Goal: Complete application form

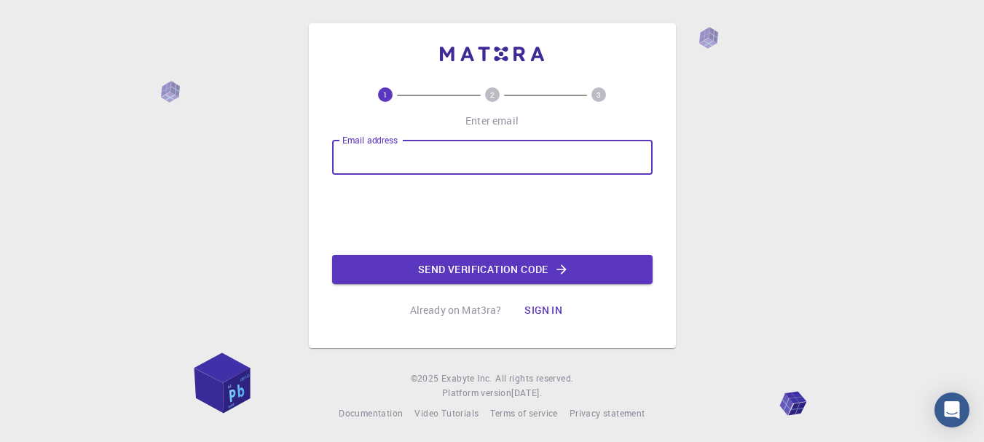
click at [550, 158] on input "Email address" at bounding box center [492, 157] width 320 height 35
click at [556, 150] on input "Email address" at bounding box center [492, 157] width 320 height 35
type input "sumhep@gmail.com"
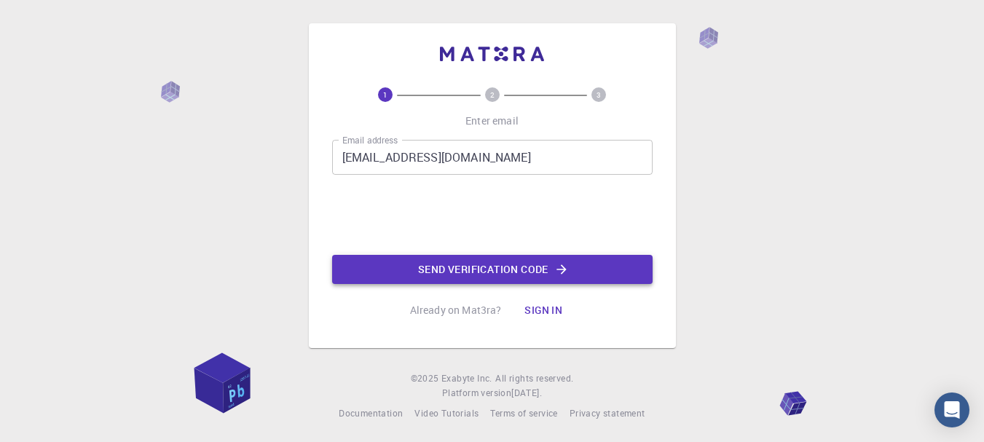
click at [499, 272] on button "Send verification code" at bounding box center [492, 269] width 320 height 29
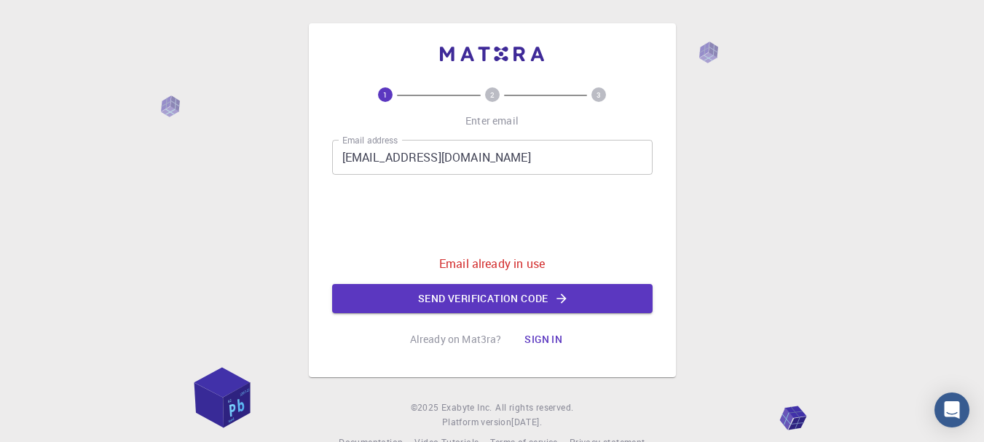
click at [538, 334] on button "Sign in" at bounding box center [543, 339] width 61 height 29
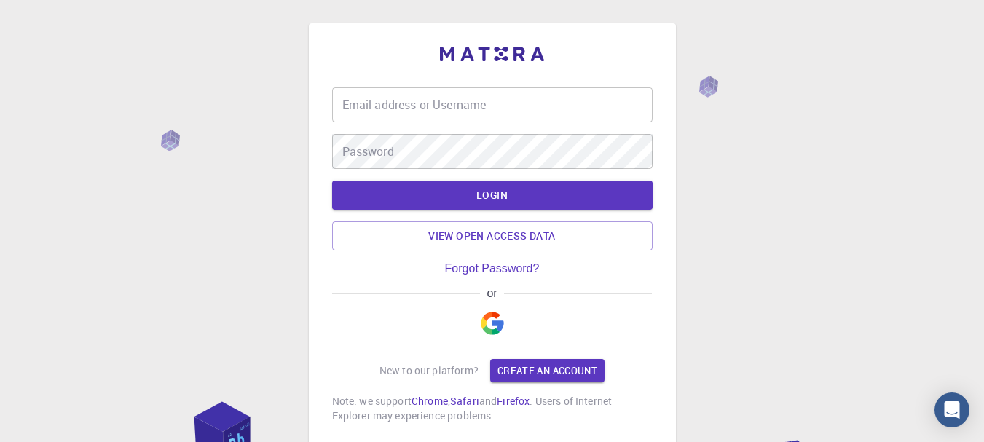
type input "sumitphysics"
click at [461, 205] on button "LOGIN" at bounding box center [492, 195] width 320 height 29
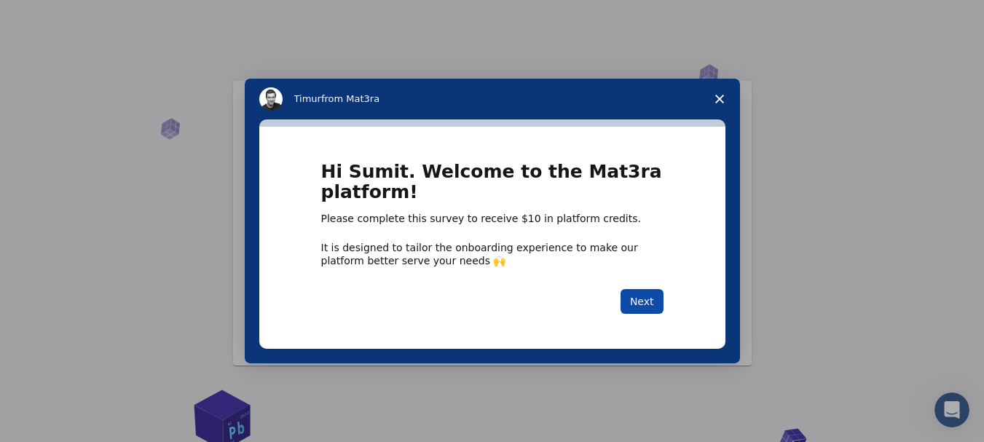
click at [654, 301] on button "Next" at bounding box center [642, 301] width 43 height 25
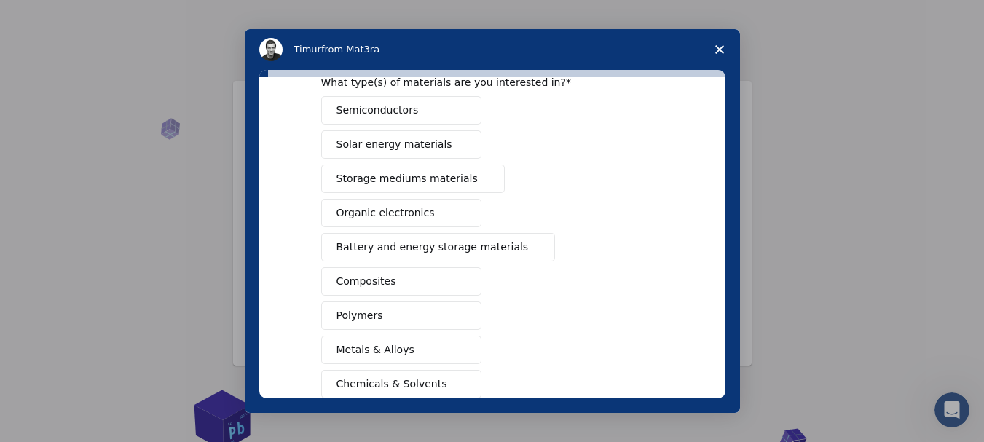
scroll to position [146, 0]
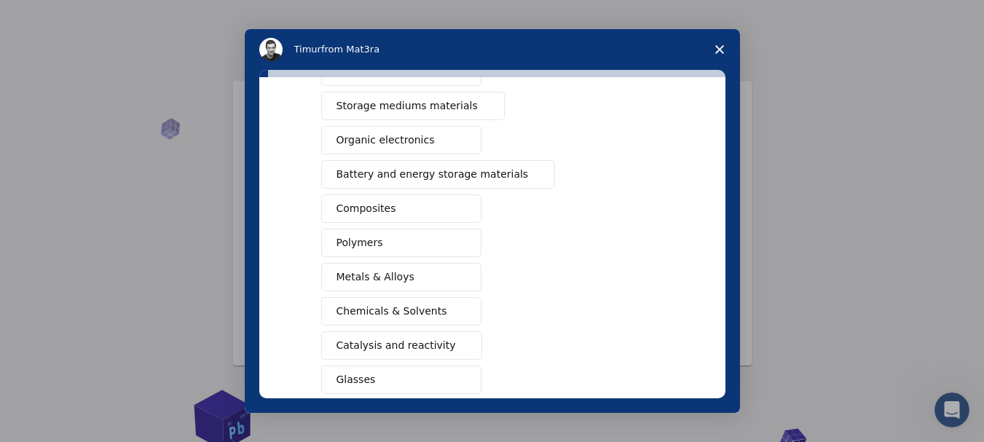
click at [436, 284] on button "Metals & Alloys" at bounding box center [401, 277] width 160 height 28
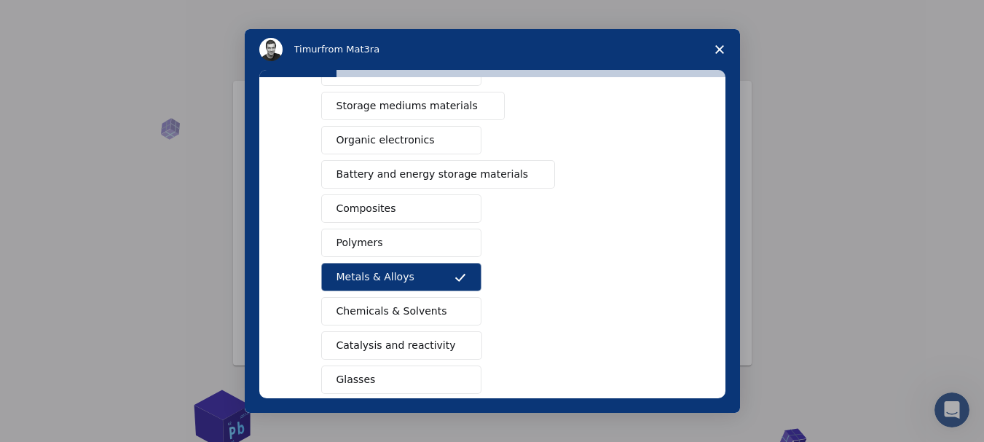
scroll to position [219, 0]
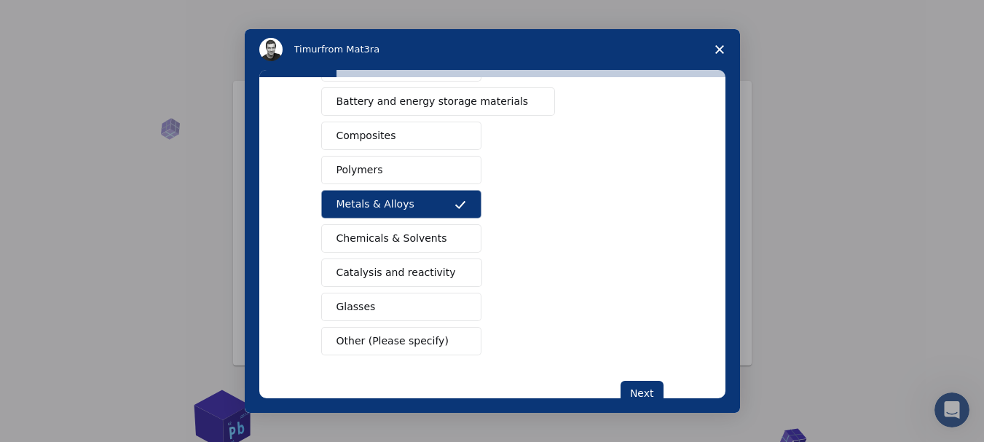
click at [388, 141] on button "Composites" at bounding box center [401, 136] width 160 height 28
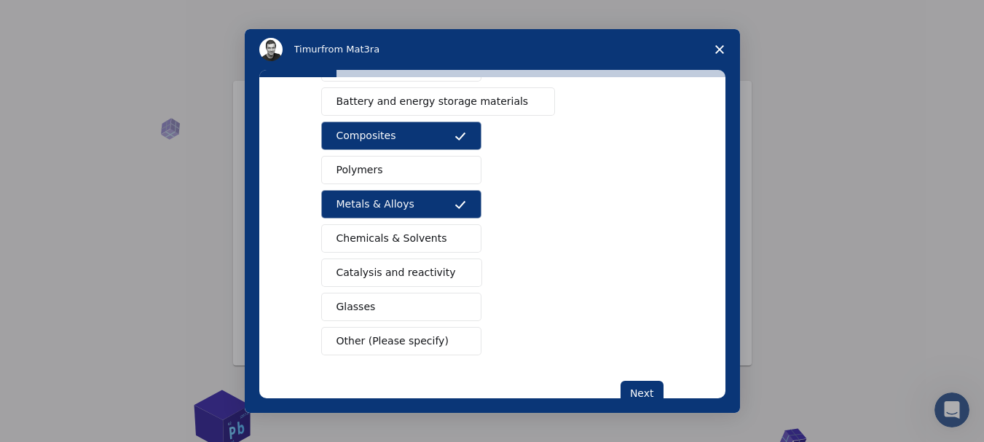
click at [388, 141] on button "Composites" at bounding box center [401, 136] width 160 height 28
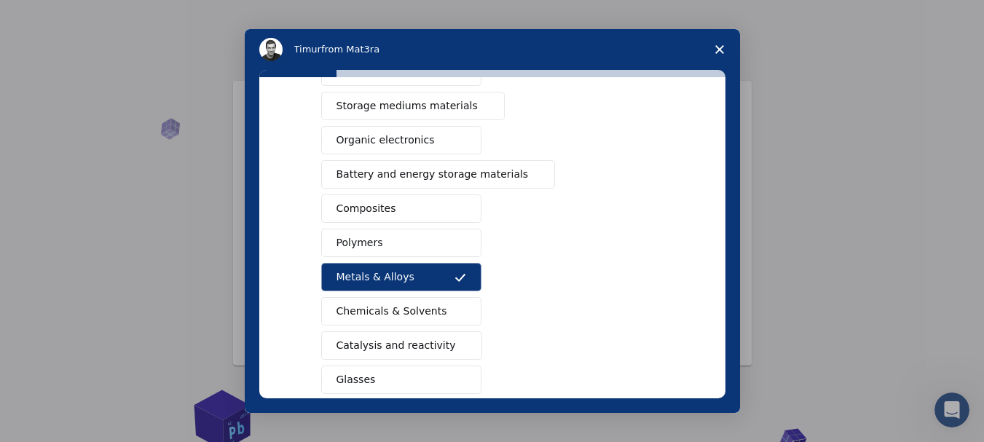
scroll to position [73, 0]
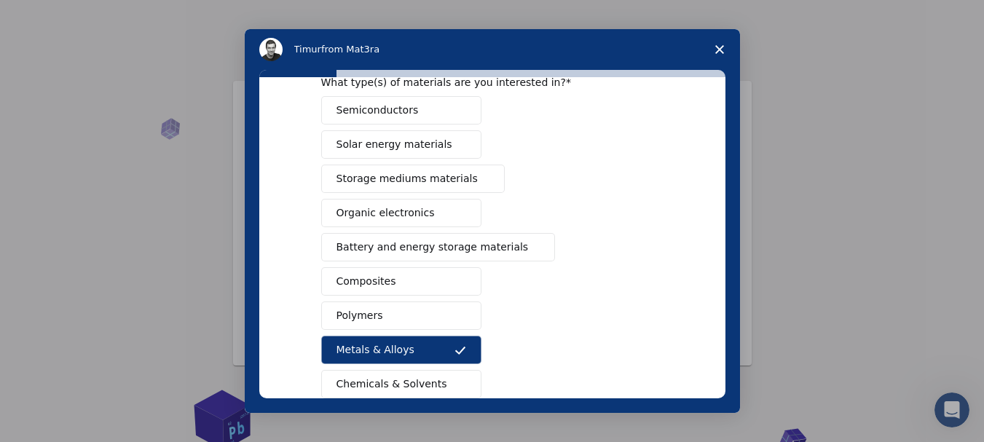
click at [430, 250] on span "Battery and energy storage materials" at bounding box center [433, 247] width 192 height 15
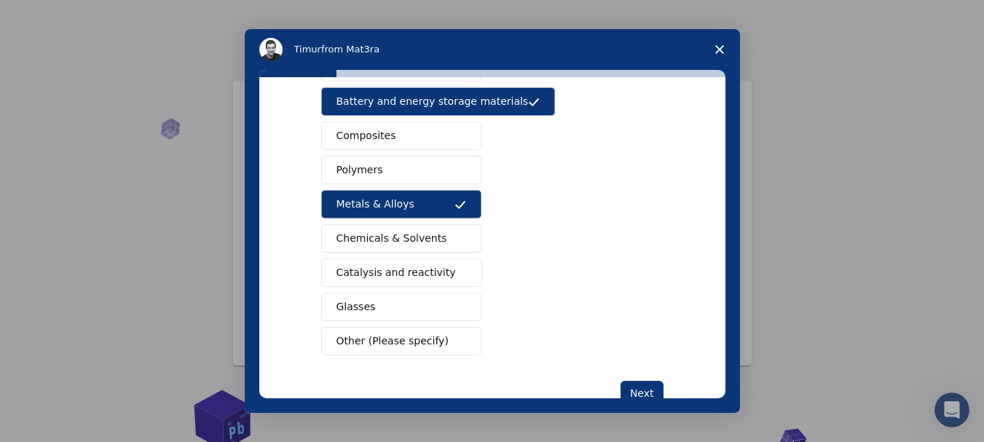
scroll to position [261, 0]
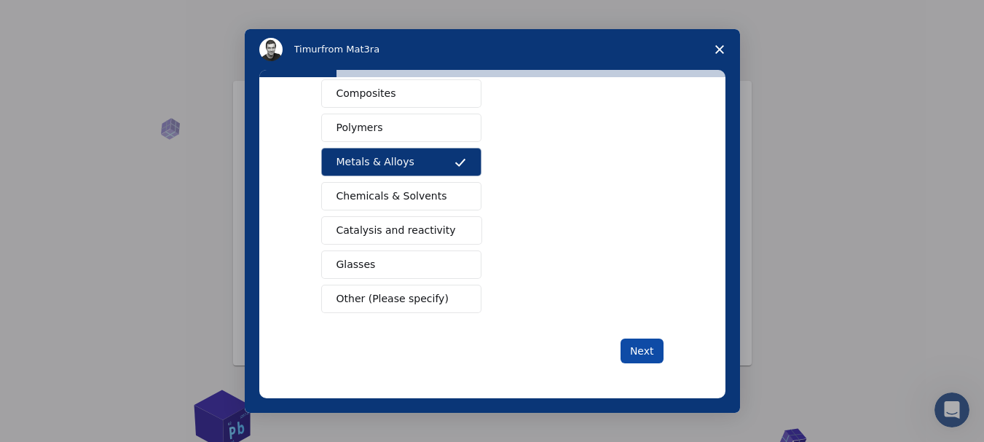
click at [636, 353] on button "Next" at bounding box center [642, 351] width 43 height 25
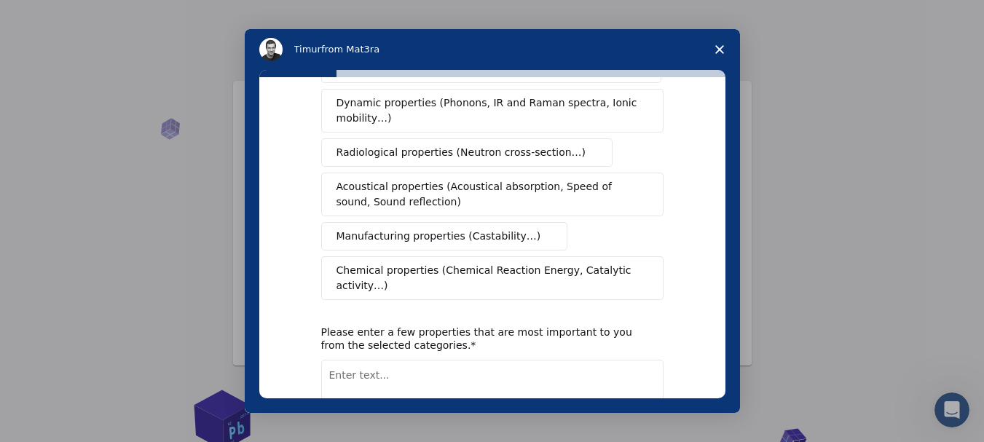
scroll to position [0, 0]
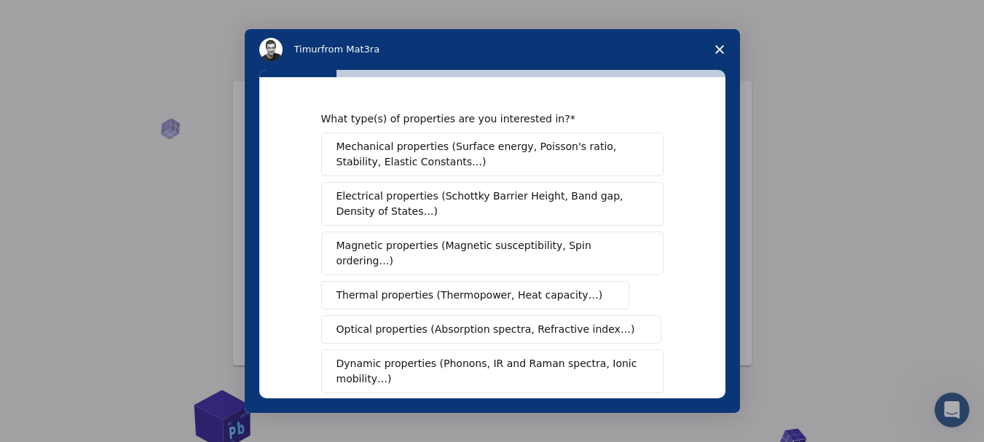
click at [504, 248] on span "Magnetic properties (Magnetic susceptibility, Spin ordering…)" at bounding box center [487, 253] width 301 height 31
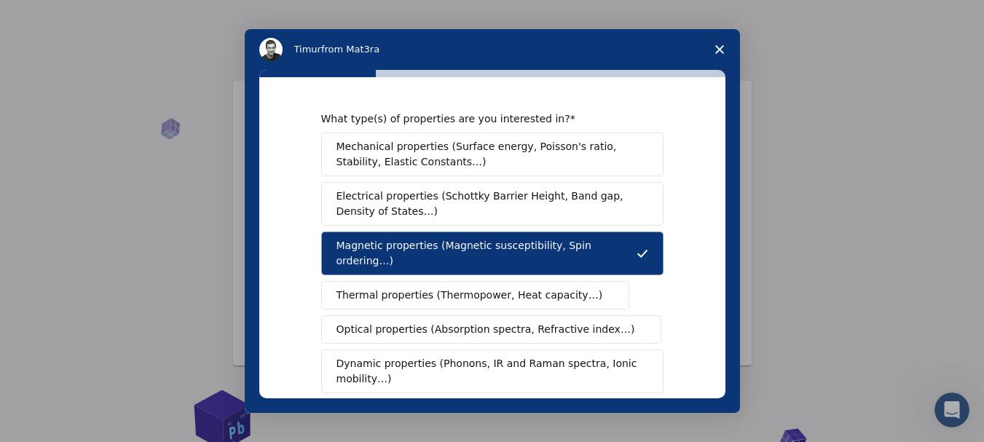
click at [491, 154] on span "Mechanical properties (Surface energy, Poisson's ratio, Stability, Elastic Cons…" at bounding box center [489, 154] width 304 height 31
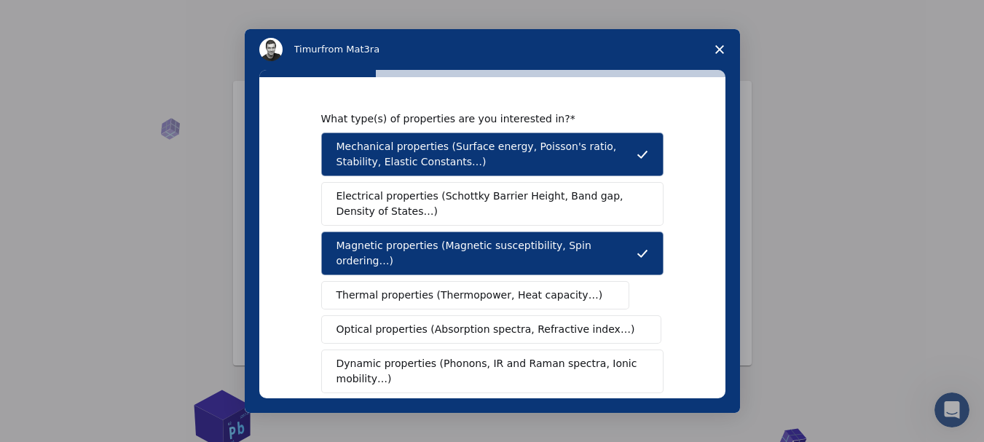
click at [459, 288] on span "Thermal properties (Thermopower, Heat capacity…)" at bounding box center [470, 295] width 267 height 15
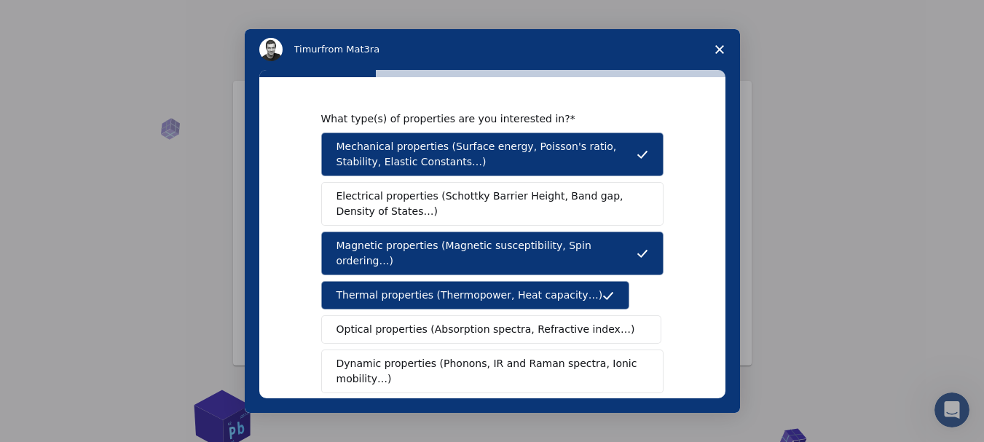
click at [460, 322] on span "Optical properties (Absorption spectra, Refractive index…)" at bounding box center [486, 329] width 299 height 15
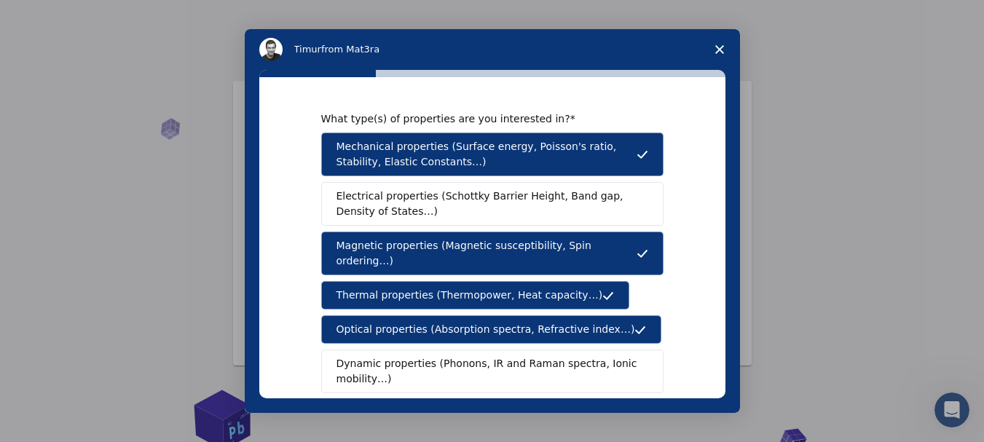
scroll to position [73, 0]
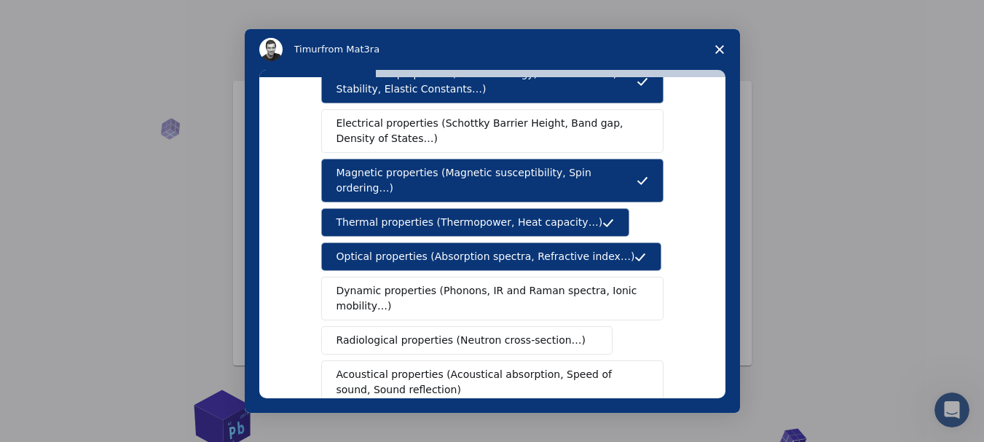
click at [464, 283] on span "Dynamic properties (Phonons, IR and Raman spectra, Ionic mobility…)" at bounding box center [488, 298] width 302 height 31
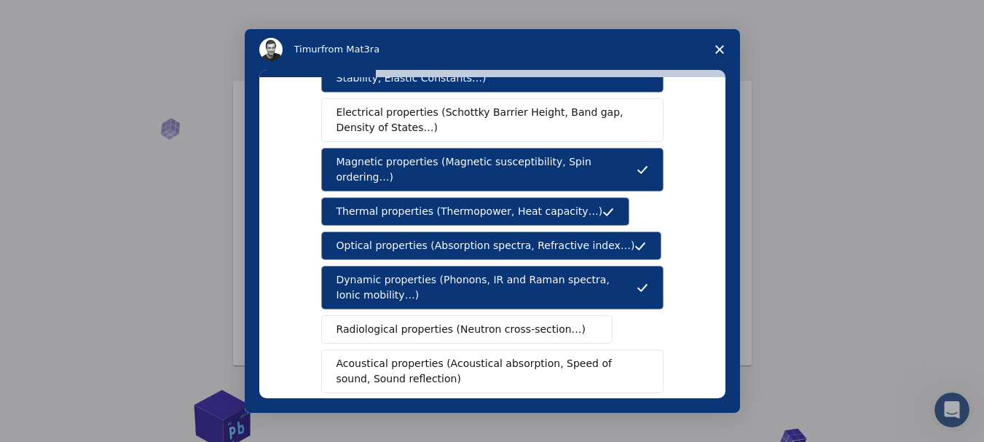
scroll to position [0, 0]
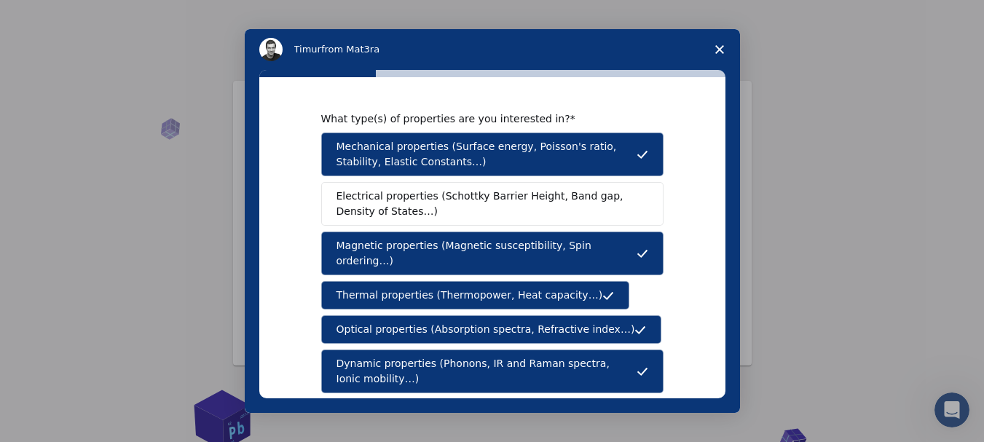
click at [456, 207] on span "Electrical properties (Schottky Barrier Height, Band gap, Density of States…)" at bounding box center [488, 204] width 303 height 31
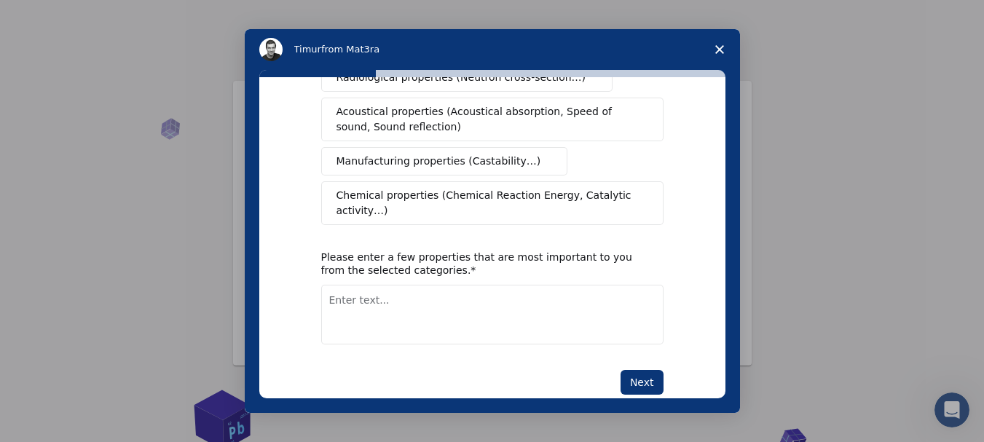
scroll to position [337, 0]
click at [636, 369] on button "Next" at bounding box center [642, 381] width 43 height 25
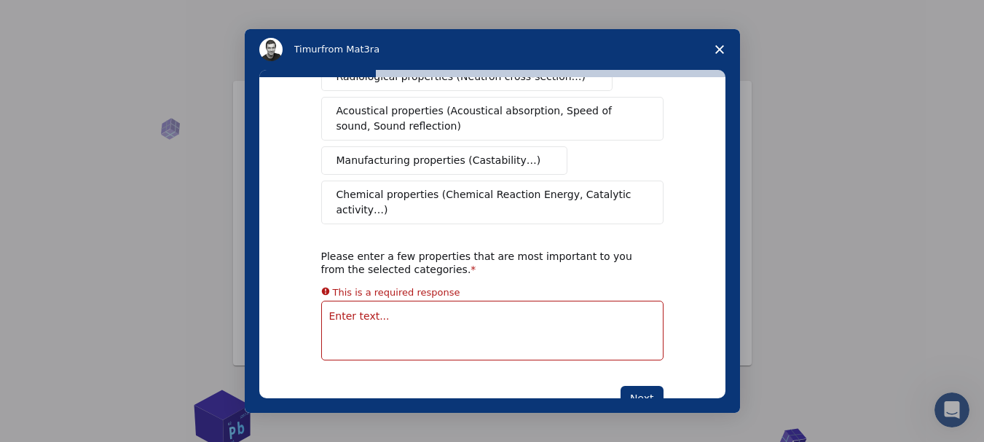
click at [534, 301] on textarea "Enter text..." at bounding box center [492, 331] width 342 height 60
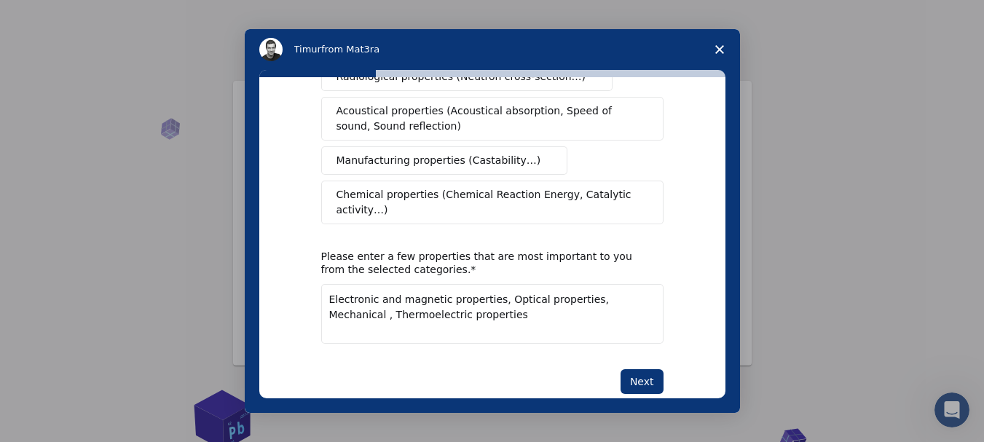
click at [0, 0] on span "mechanical properties, and" at bounding box center [0, 0] width 0 height 0
type textarea "Electronic and magnetic properties, Optical properties, mechanical properties, …"
click at [645, 369] on button "Next" at bounding box center [642, 381] width 43 height 25
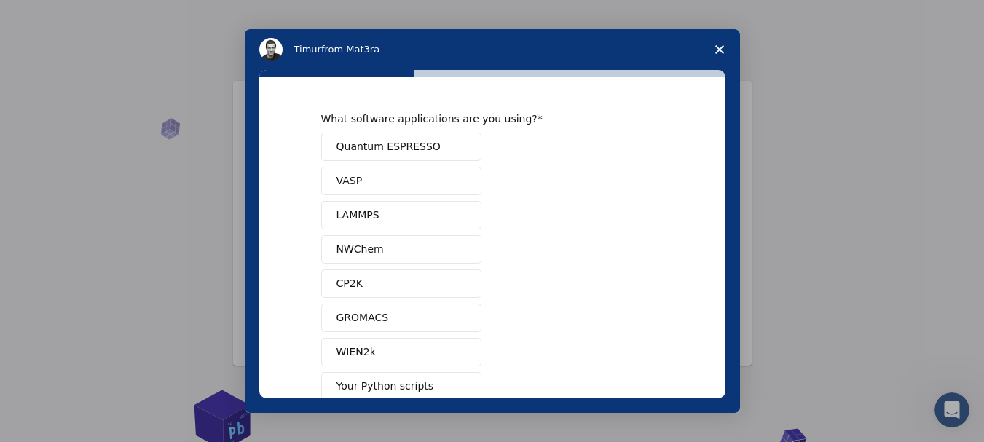
click at [393, 360] on button "WIEN2k" at bounding box center [401, 352] width 160 height 28
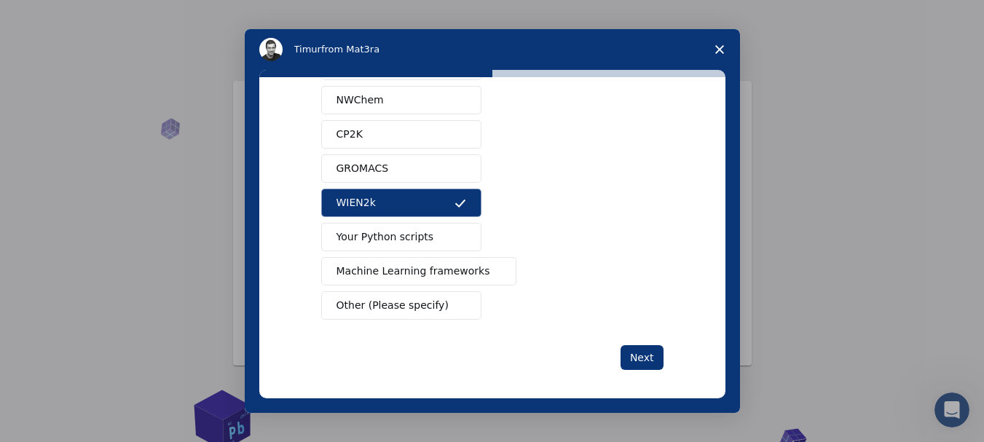
scroll to position [156, 0]
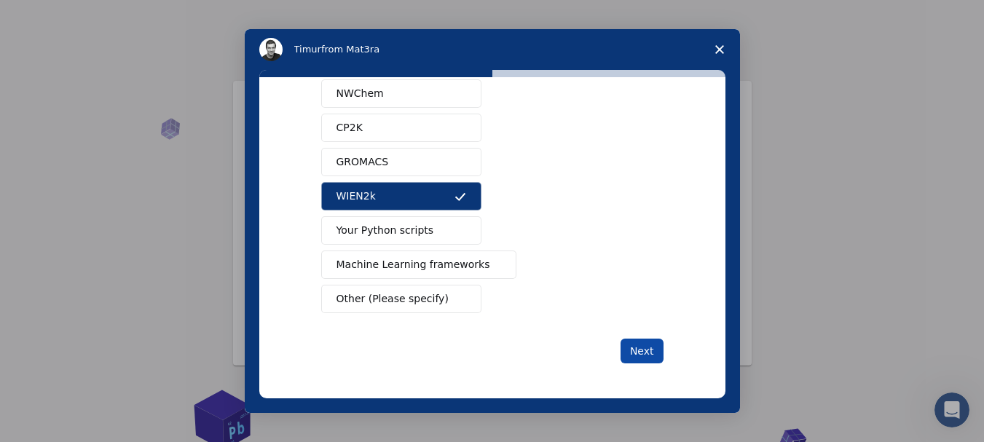
click at [631, 351] on button "Next" at bounding box center [642, 351] width 43 height 25
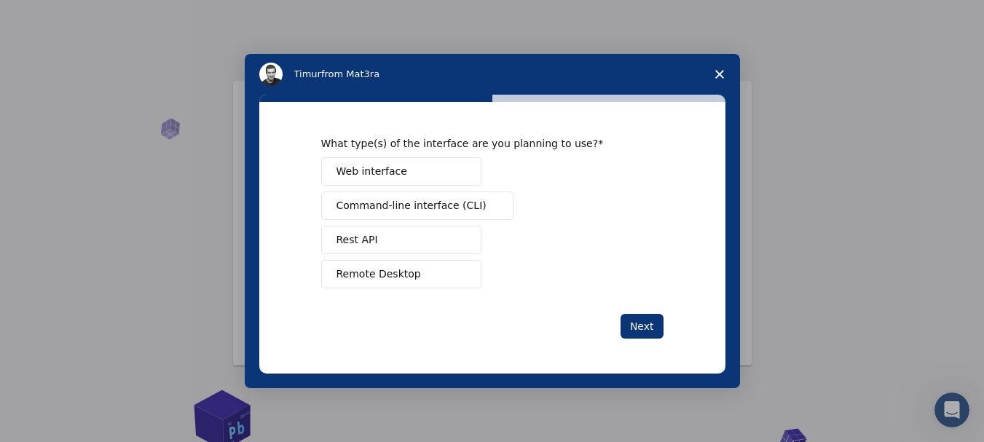
scroll to position [0, 0]
click at [449, 173] on button "Web interface" at bounding box center [401, 171] width 160 height 28
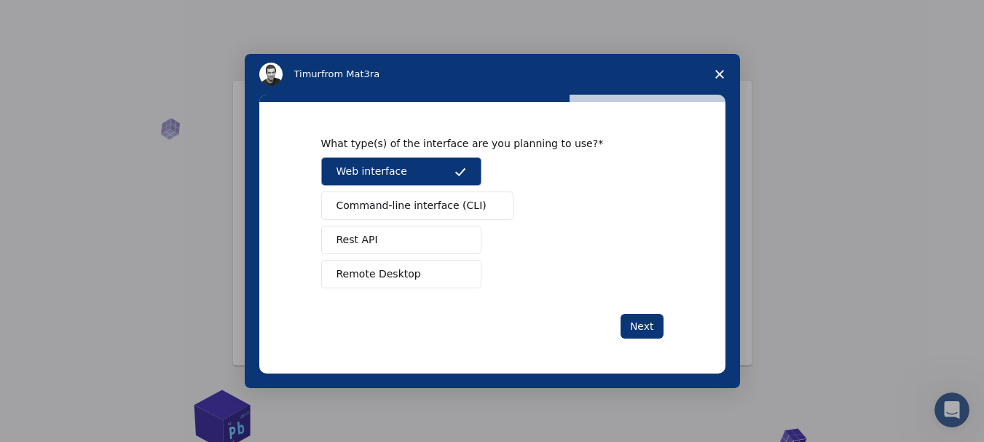
click at [444, 202] on span "Command-line interface (CLI)" at bounding box center [412, 205] width 150 height 15
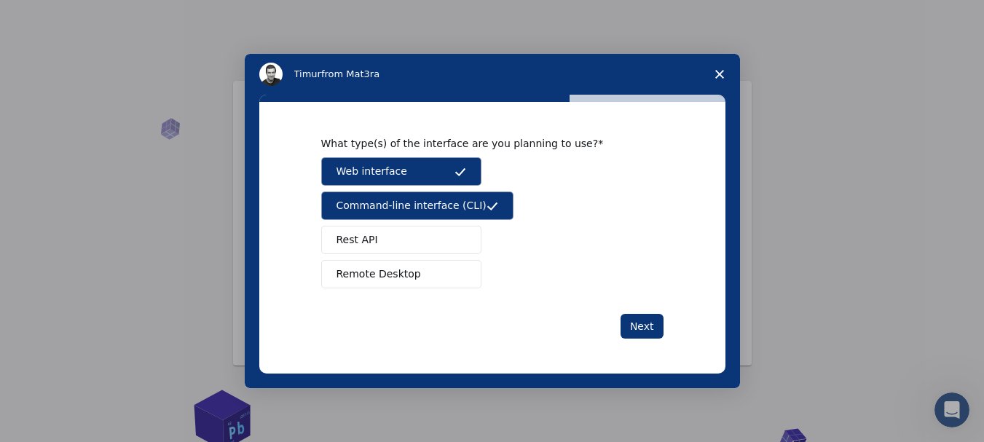
click at [438, 272] on button "Remote Desktop" at bounding box center [401, 274] width 160 height 28
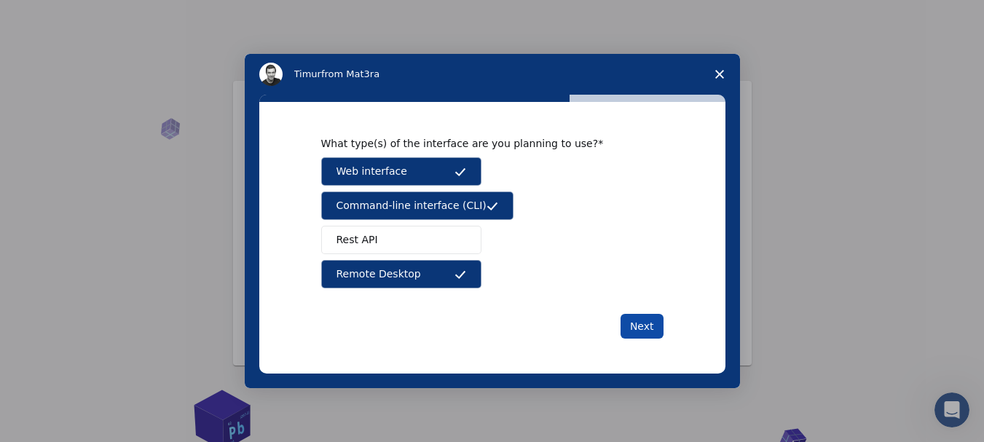
click at [649, 329] on button "Next" at bounding box center [642, 326] width 43 height 25
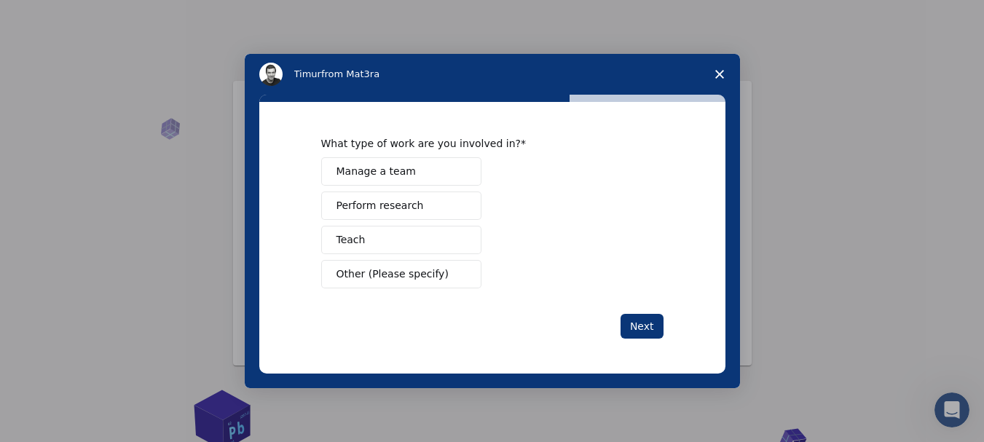
click at [437, 201] on button "Perform research" at bounding box center [401, 206] width 160 height 28
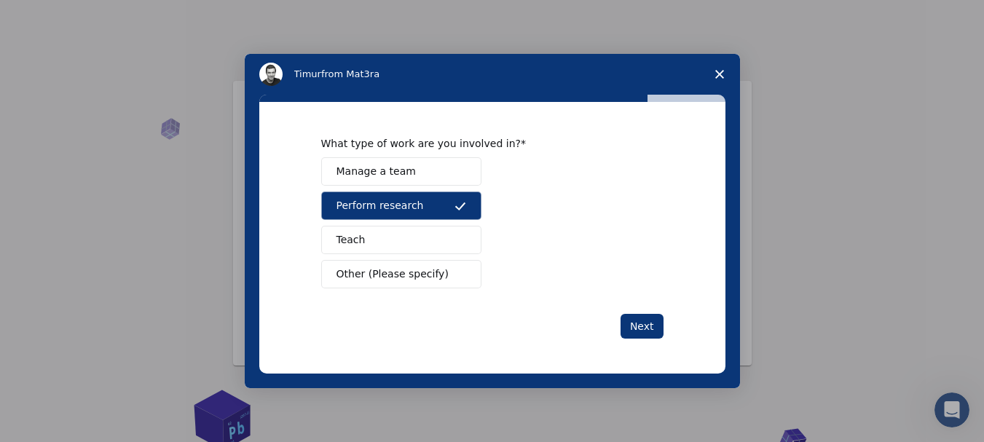
click at [408, 232] on button "Teach" at bounding box center [401, 240] width 160 height 28
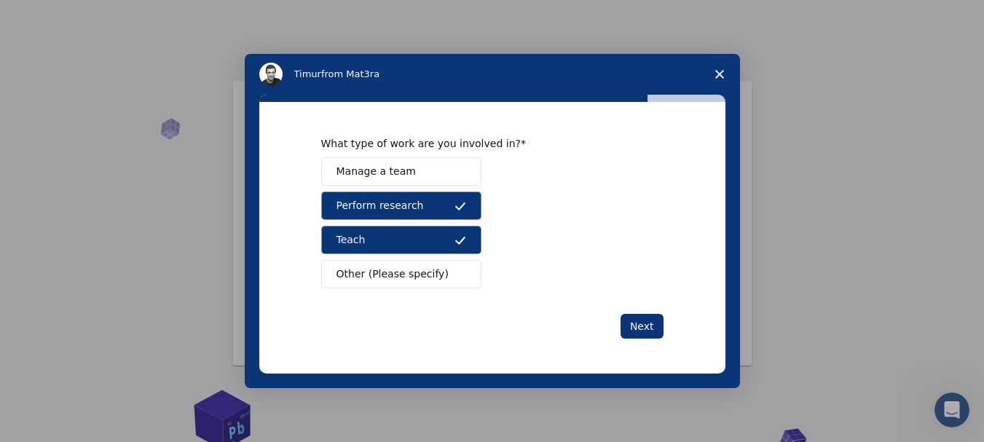
click at [438, 245] on button "Teach" at bounding box center [401, 240] width 160 height 28
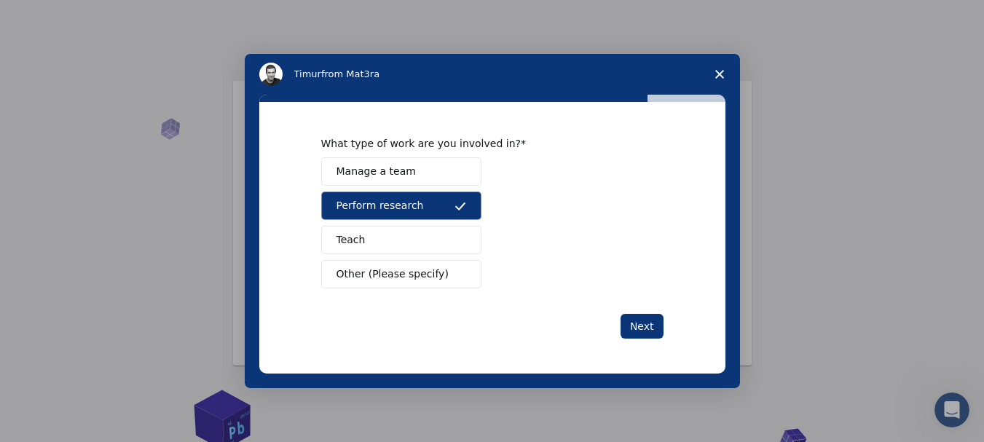
click at [436, 240] on button "Teach" at bounding box center [401, 240] width 160 height 28
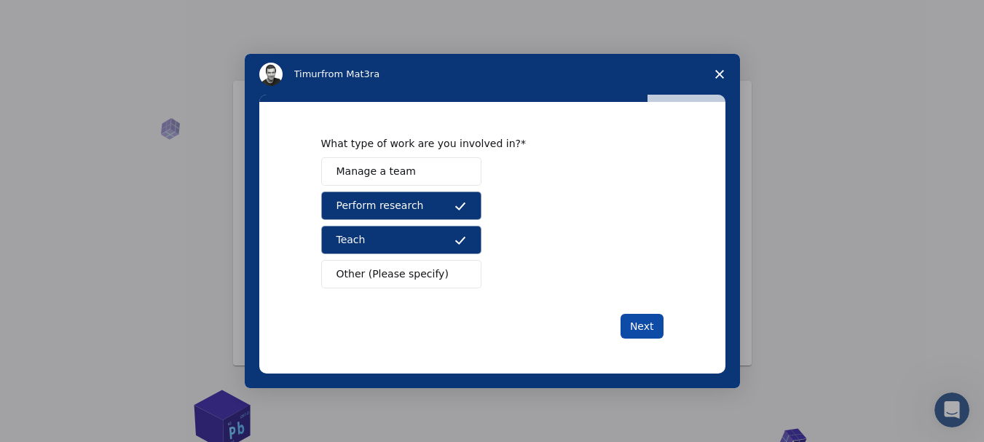
click at [639, 324] on button "Next" at bounding box center [642, 326] width 43 height 25
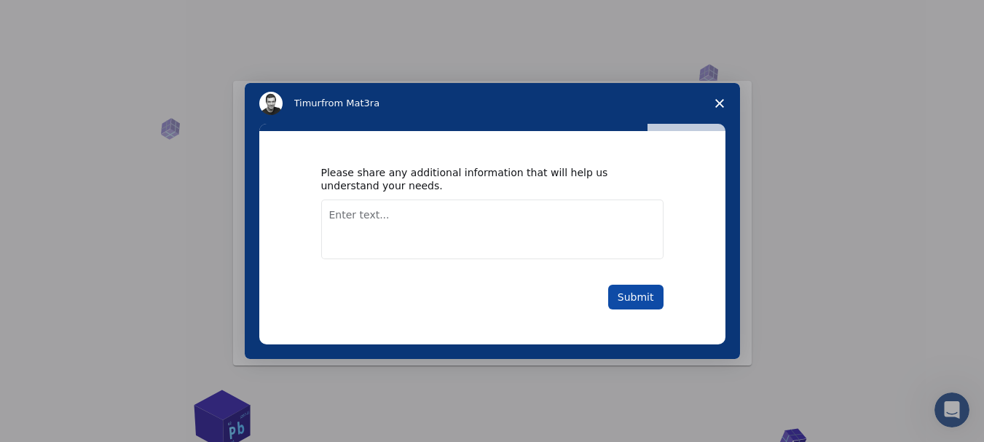
click at [649, 295] on button "Submit" at bounding box center [635, 297] width 55 height 25
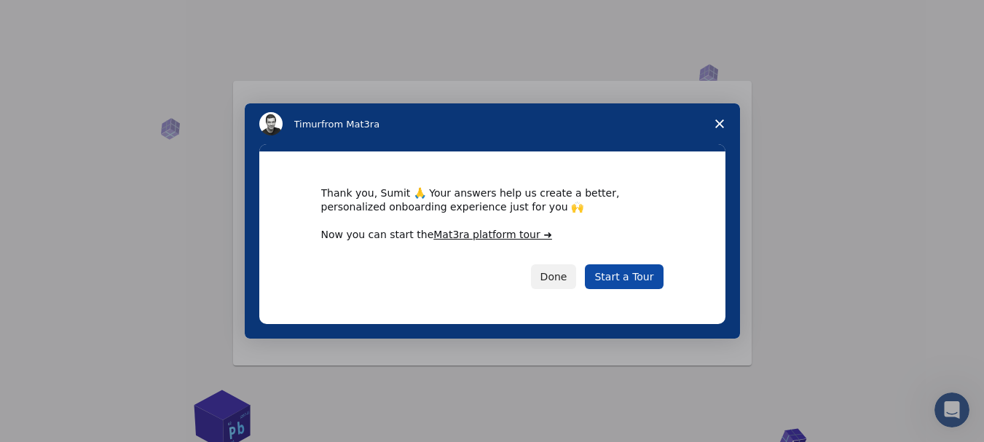
click at [628, 277] on link "Start a Tour" at bounding box center [624, 276] width 78 height 25
